Goal: Navigation & Orientation: Find specific page/section

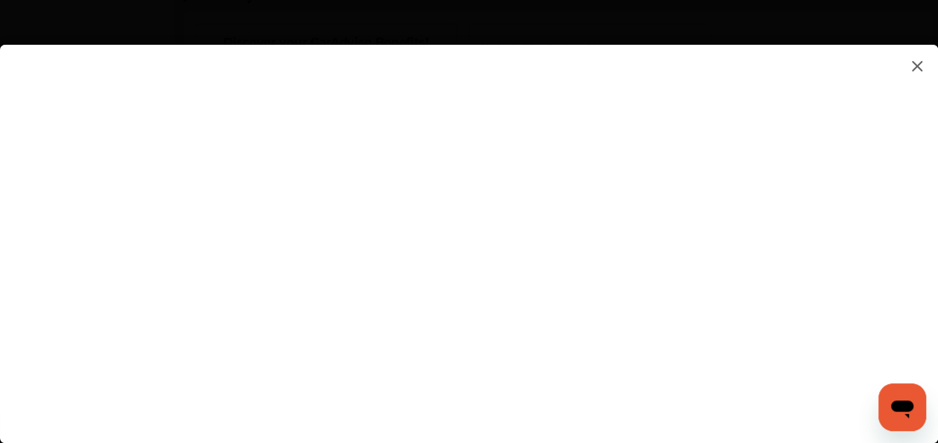
scroll to position [1268, 0]
click at [832, 346] on flutter-view at bounding box center [469, 229] width 938 height 368
click at [641, 280] on flutter-view at bounding box center [469, 229] width 938 height 368
click at [458, 303] on flutter-view at bounding box center [469, 229] width 938 height 368
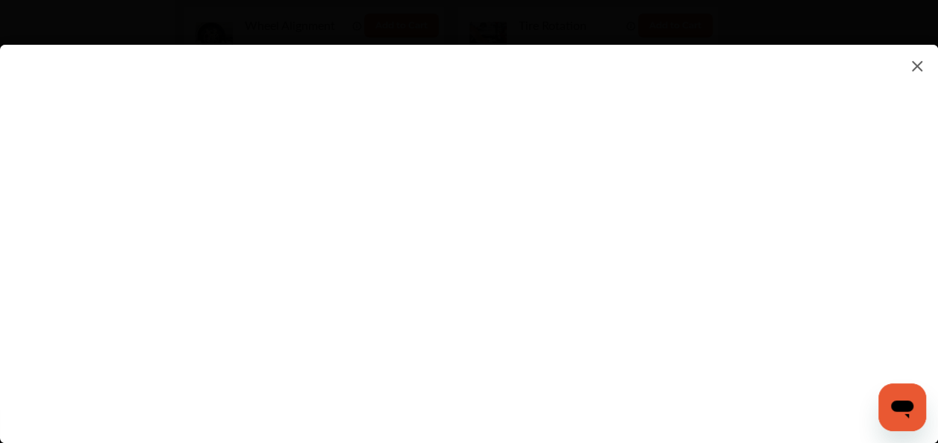
scroll to position [970, 0]
click at [728, 219] on flutter-view at bounding box center [469, 229] width 938 height 368
click at [627, 228] on flutter-view at bounding box center [469, 229] width 938 height 368
click at [913, 71] on img at bounding box center [917, 66] width 18 height 19
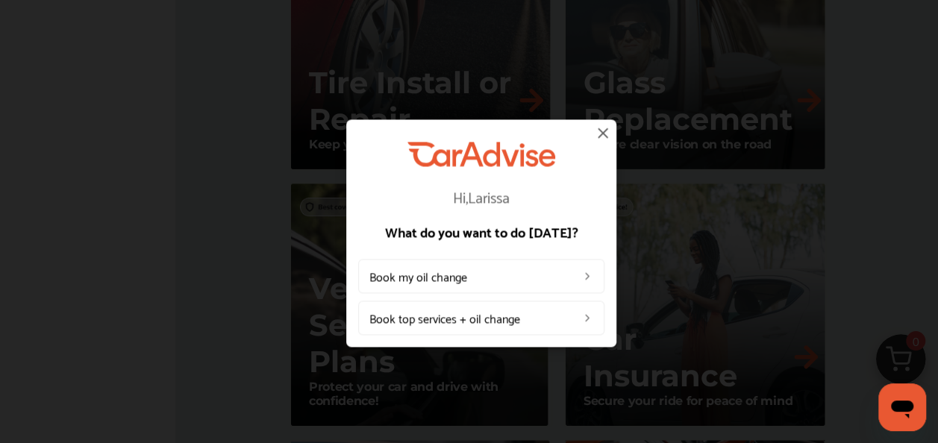
click at [604, 138] on img at bounding box center [603, 133] width 18 height 18
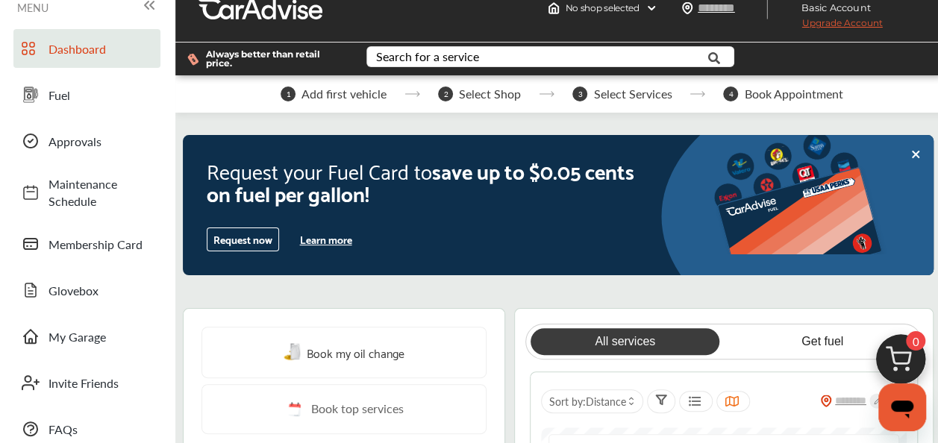
scroll to position [0, 0]
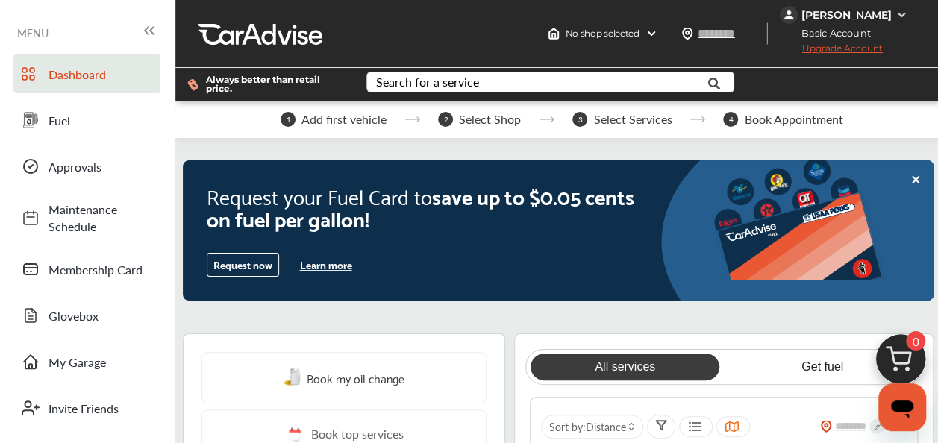
click at [98, 281] on link "Membership Card" at bounding box center [86, 269] width 147 height 39
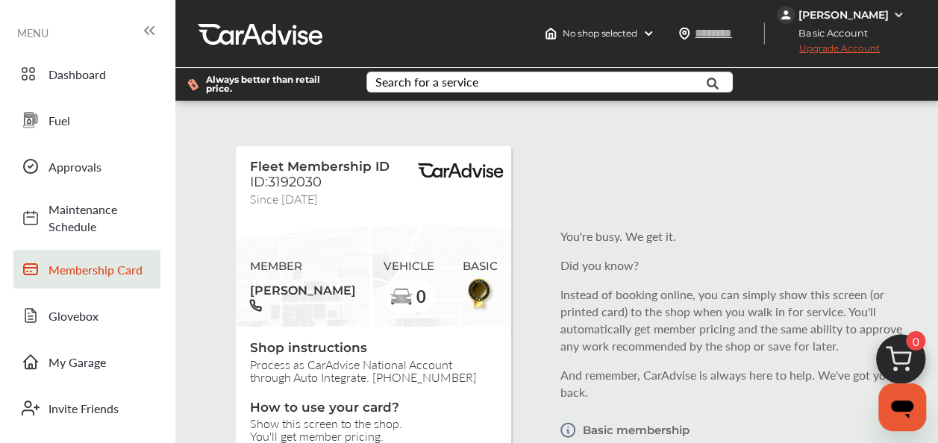
click at [645, 32] on div "No shop selected" at bounding box center [600, 34] width 122 height 24
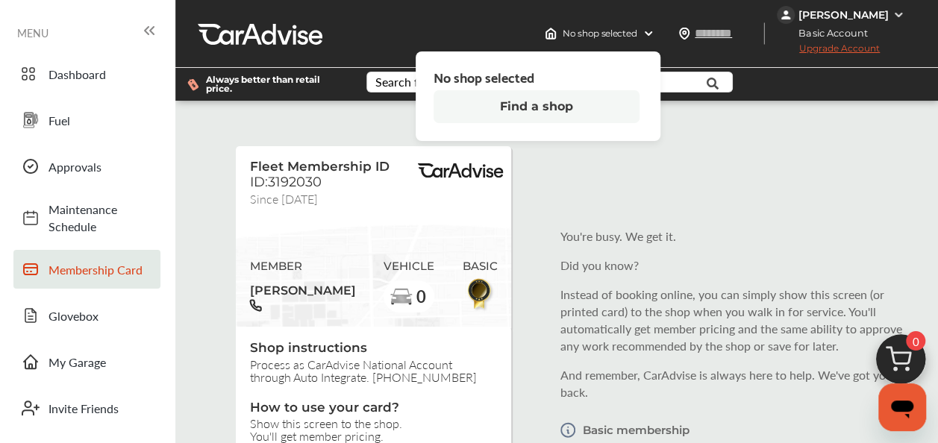
click at [522, 98] on button "Find a shop" at bounding box center [536, 106] width 206 height 33
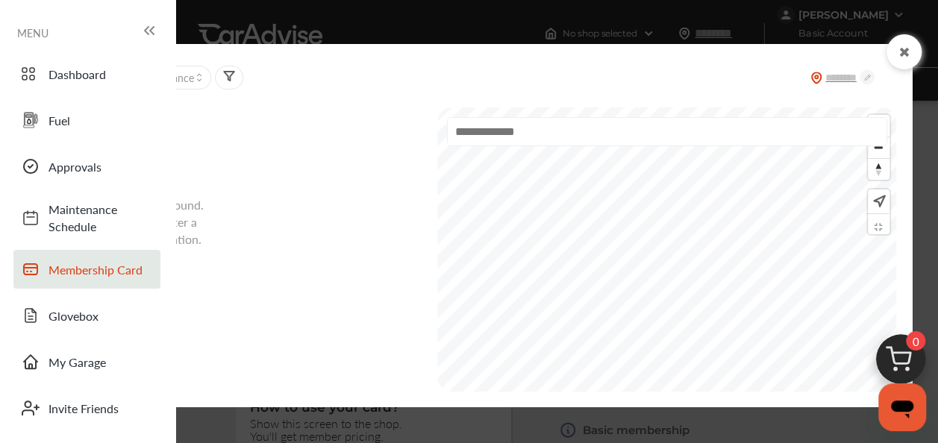
click at [492, 136] on input "text" at bounding box center [667, 131] width 441 height 29
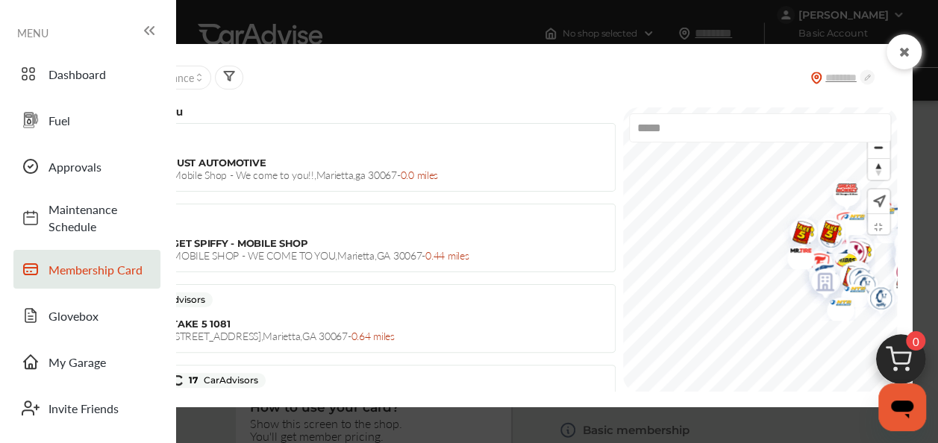
type input "*****"
click at [903, 63] on div at bounding box center [903, 51] width 35 height 35
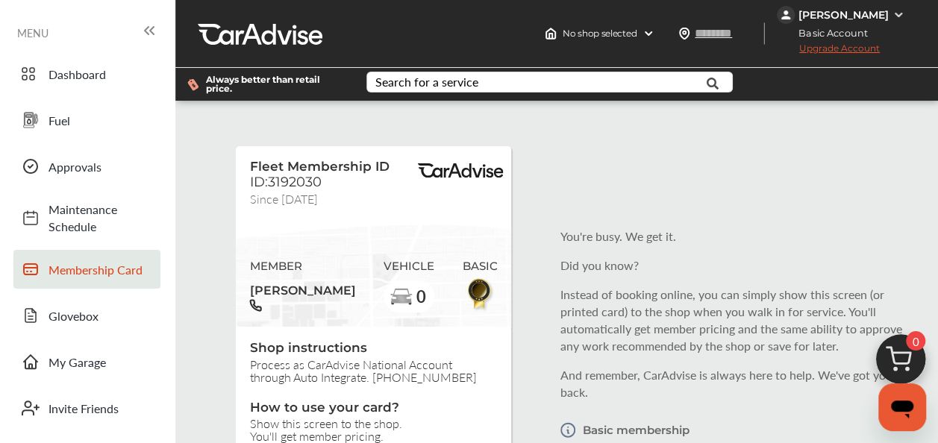
click at [119, 169] on span "Approvals" at bounding box center [100, 166] width 104 height 17
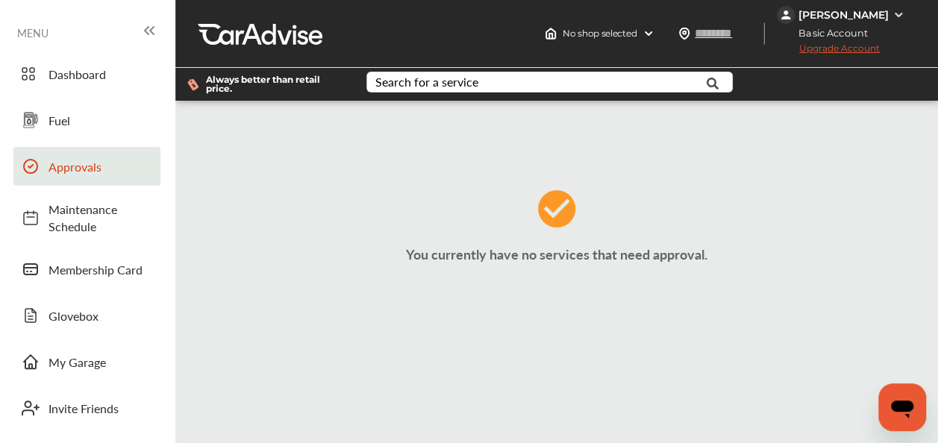
click at [90, 128] on link "Fuel" at bounding box center [86, 120] width 147 height 39
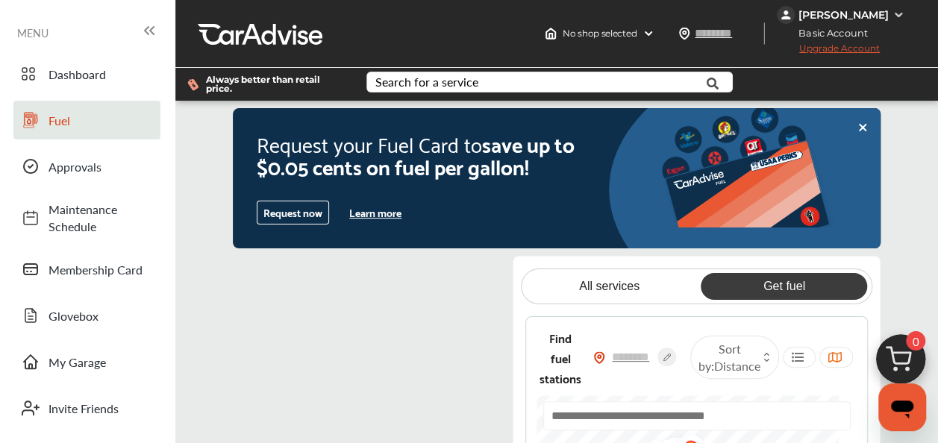
click at [92, 64] on link "Dashboard" at bounding box center [86, 73] width 147 height 39
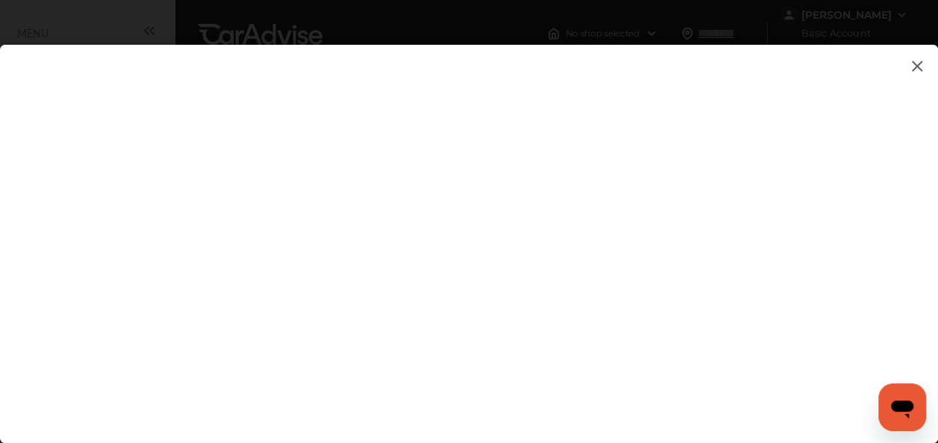
click at [920, 69] on img at bounding box center [917, 66] width 18 height 19
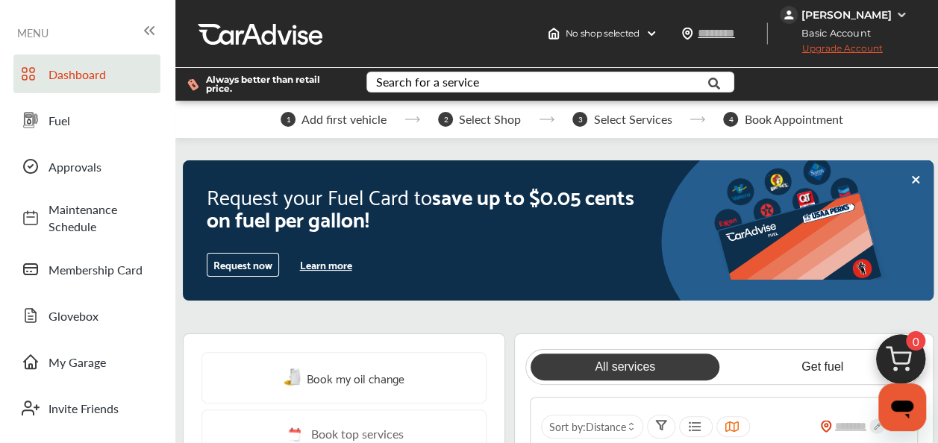
click at [155, 37] on icon at bounding box center [149, 31] width 18 height 18
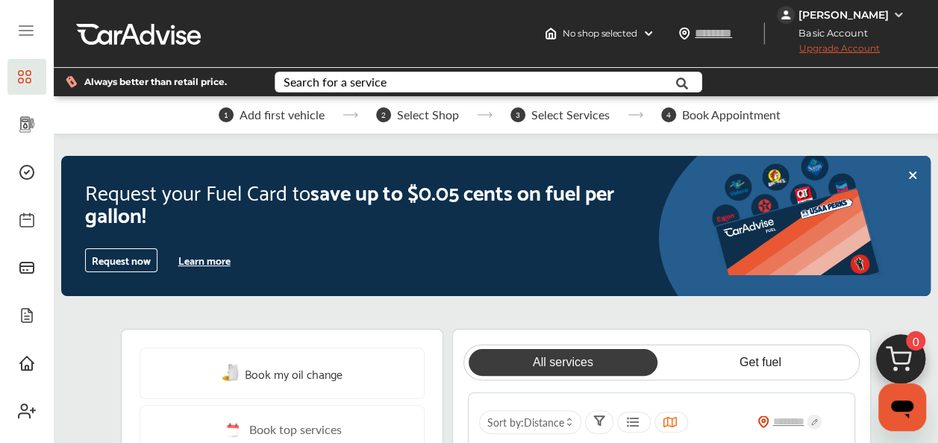
click at [898, 19] on img at bounding box center [898, 15] width 12 height 12
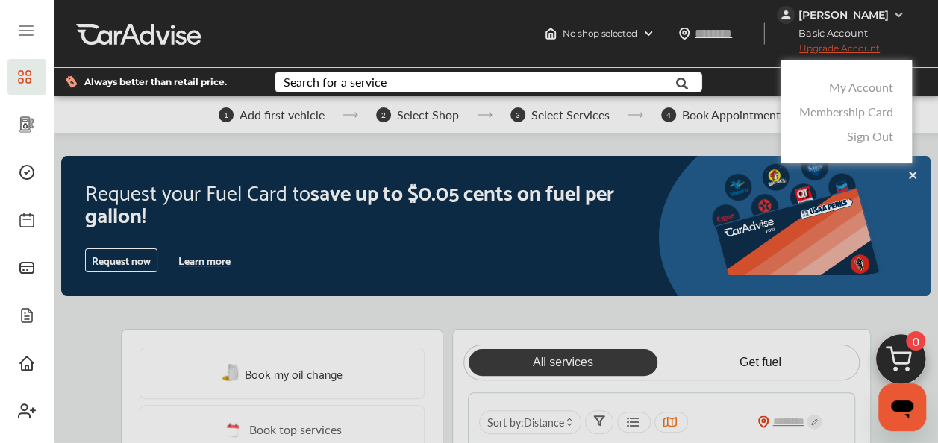
click at [856, 112] on link "Membership Card" at bounding box center [846, 111] width 94 height 17
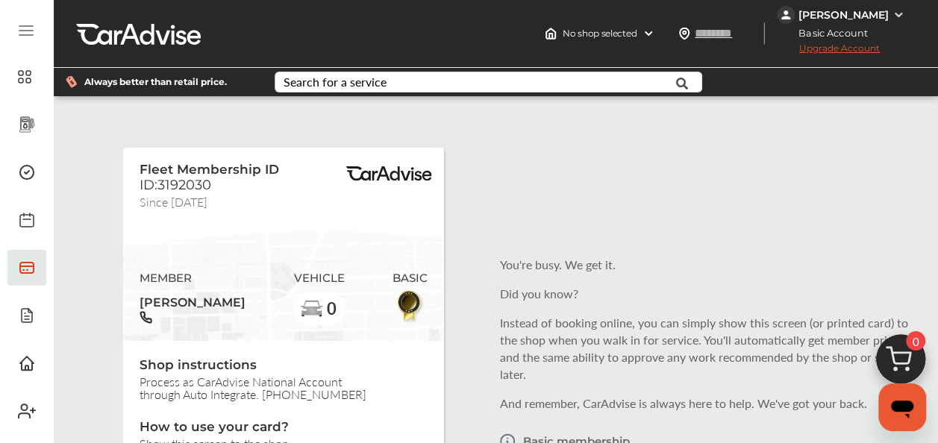
click at [903, 20] on img at bounding box center [898, 15] width 12 height 12
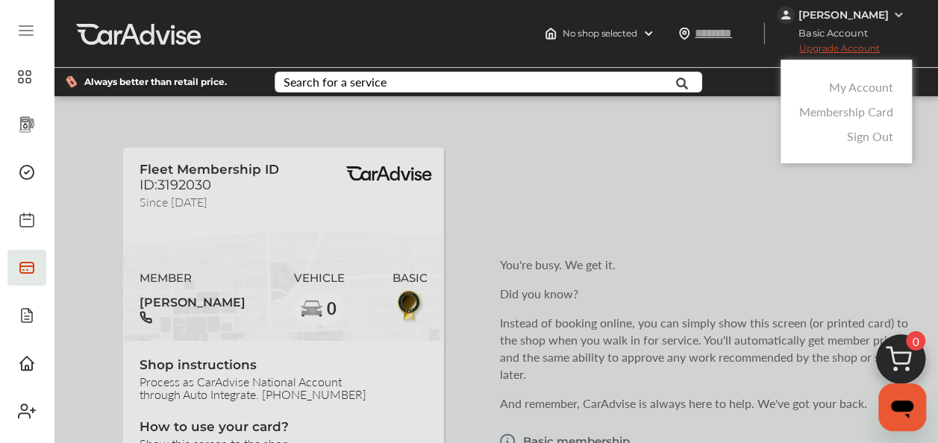
click at [854, 136] on link "Sign Out" at bounding box center [870, 136] width 46 height 17
